Goal: Information Seeking & Learning: Learn about a topic

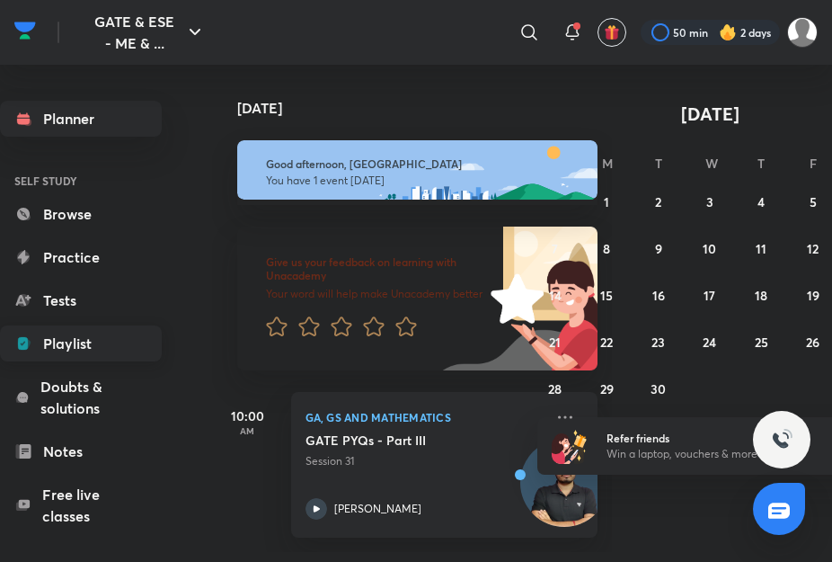
drag, startPoint x: 0, startPoint y: 0, endPoint x: 75, endPoint y: 347, distance: 355.0
click at [75, 347] on link "Playlist" at bounding box center [81, 343] width 162 height 36
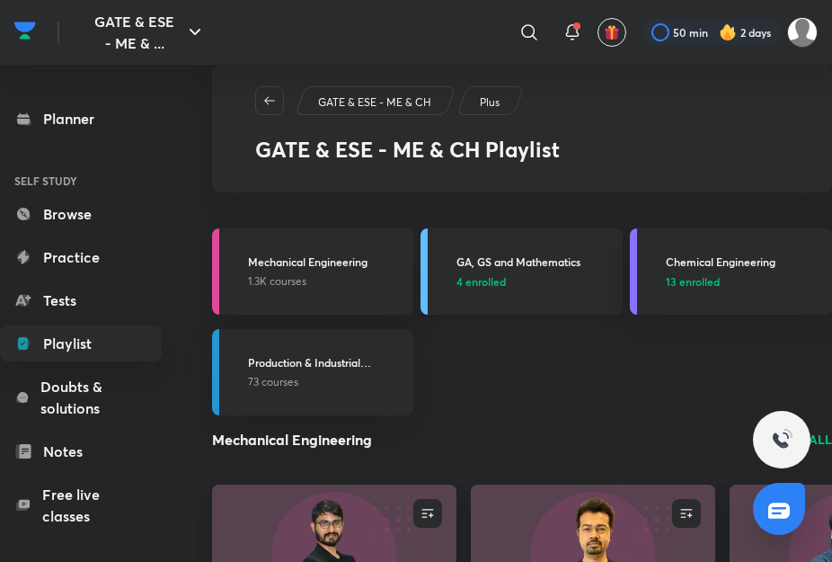
click at [546, 292] on link "GA, GS and Mathematics 4 enrolled" at bounding box center [522, 271] width 202 height 86
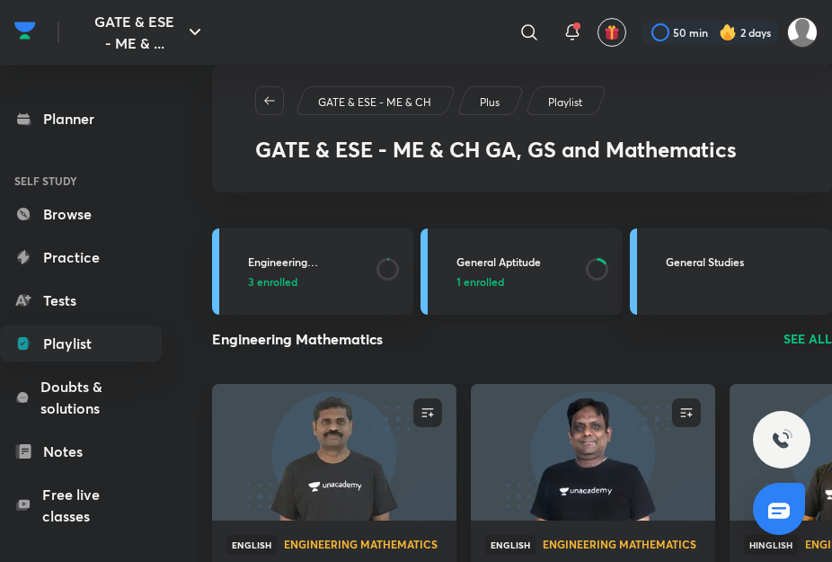
click at [506, 288] on p "1 enrolled" at bounding box center [516, 281] width 119 height 16
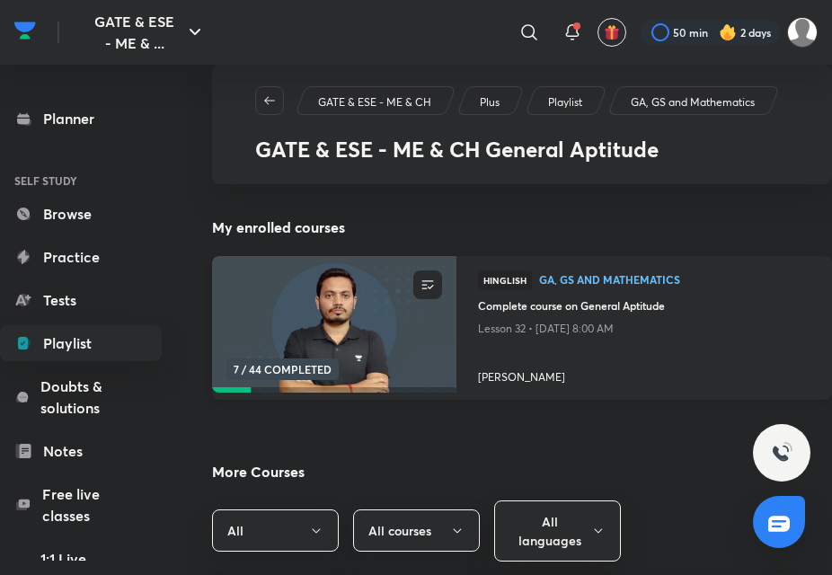
click at [530, 299] on h4 "Complete course on General Aptitude" at bounding box center [644, 307] width 333 height 20
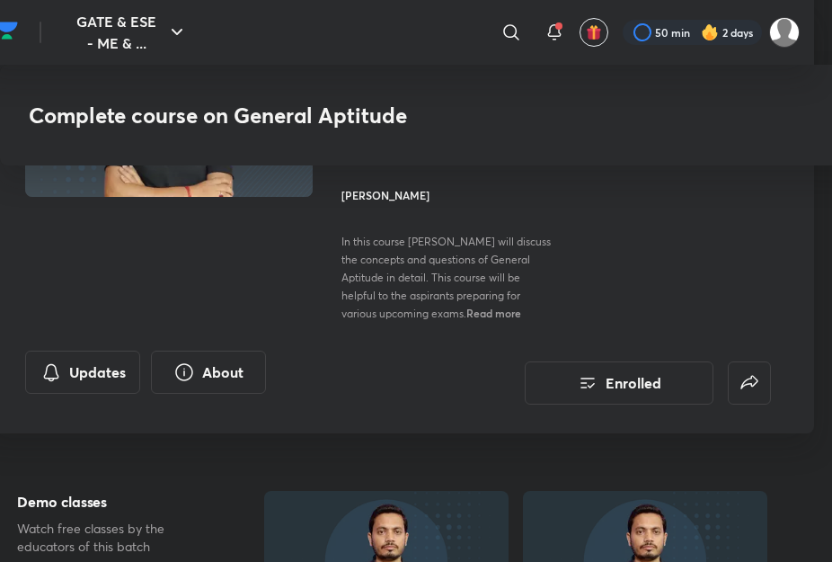
scroll to position [0, 18]
